Goal: Navigation & Orientation: Find specific page/section

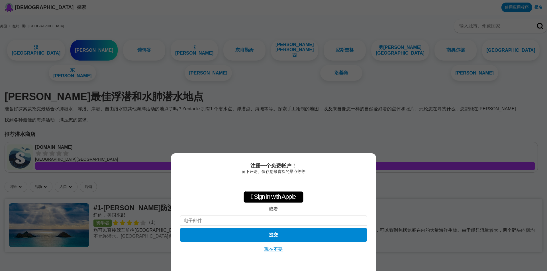
click at [278, 250] on font "现在不要" at bounding box center [273, 249] width 18 height 5
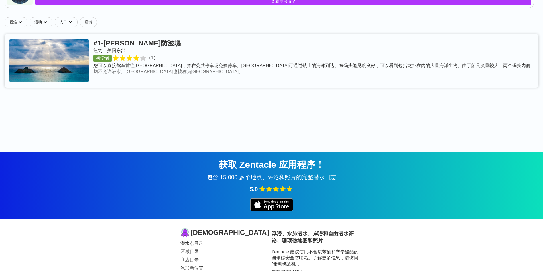
scroll to position [171, 0]
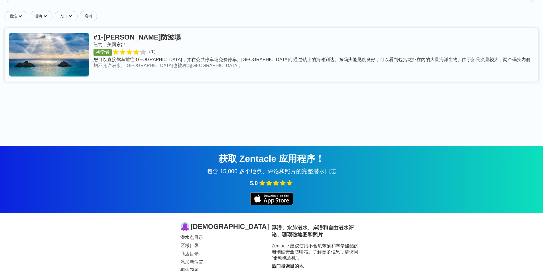
click at [179, 52] on link at bounding box center [271, 55] width 533 height 54
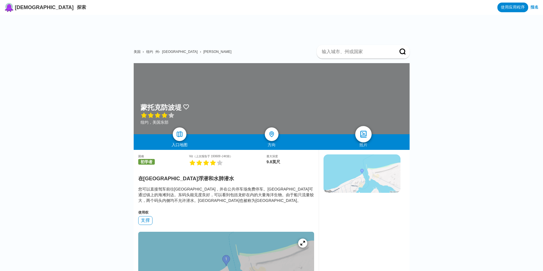
click at [363, 136] on img at bounding box center [363, 134] width 8 height 8
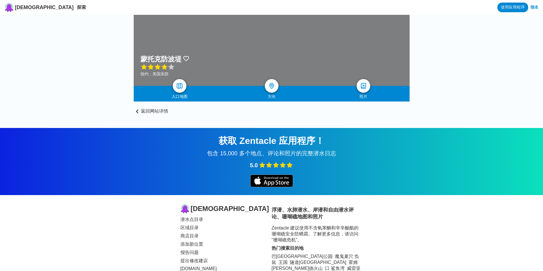
click at [309, 54] on div at bounding box center [272, 50] width 276 height 71
click at [218, 24] on div at bounding box center [272, 50] width 276 height 71
click at [362, 85] on img at bounding box center [363, 86] width 8 height 8
